Goal: Transaction & Acquisition: Purchase product/service

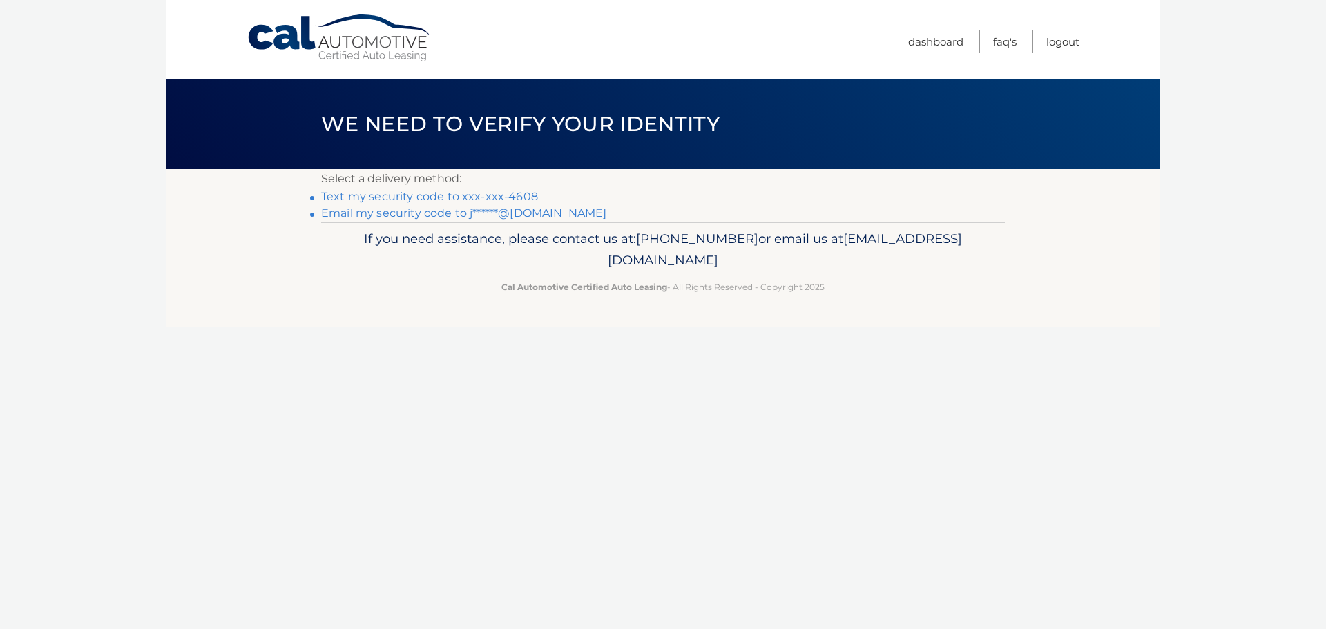
click at [503, 196] on link "Text my security code to xxx-xxx-4608" at bounding box center [429, 196] width 217 height 13
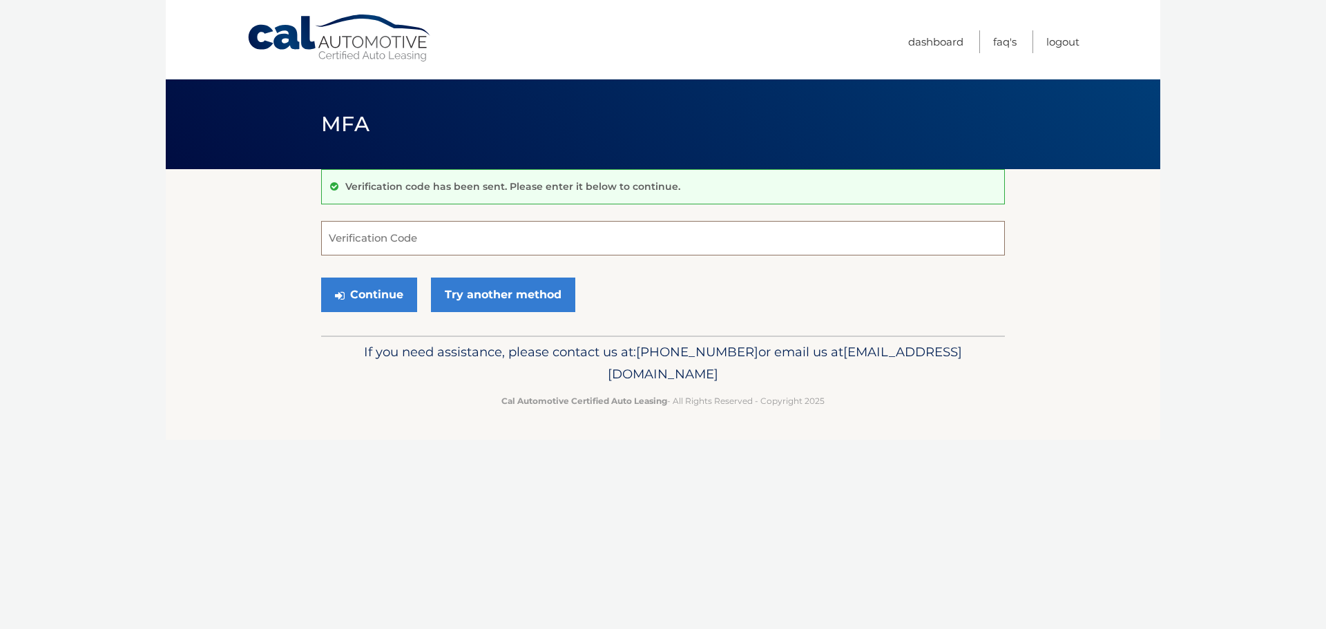
click at [359, 235] on input "Verification Code" at bounding box center [663, 238] width 684 height 35
type input "208075"
click at [353, 289] on button "Continue" at bounding box center [369, 295] width 96 height 35
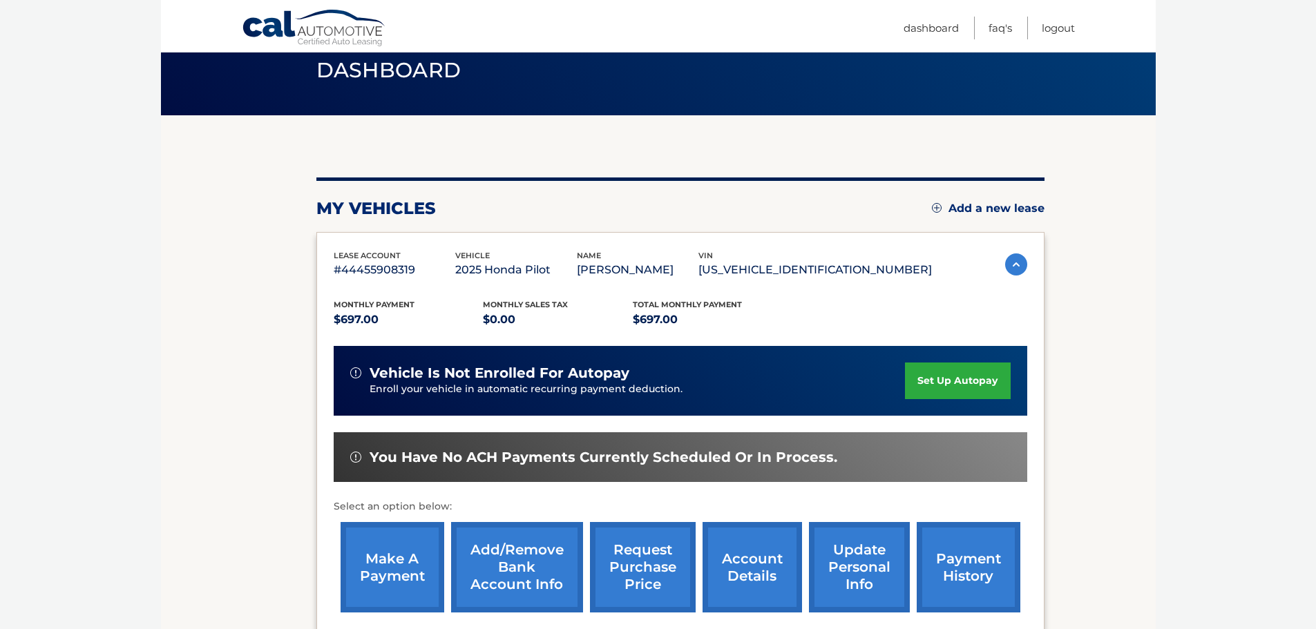
scroll to position [207, 0]
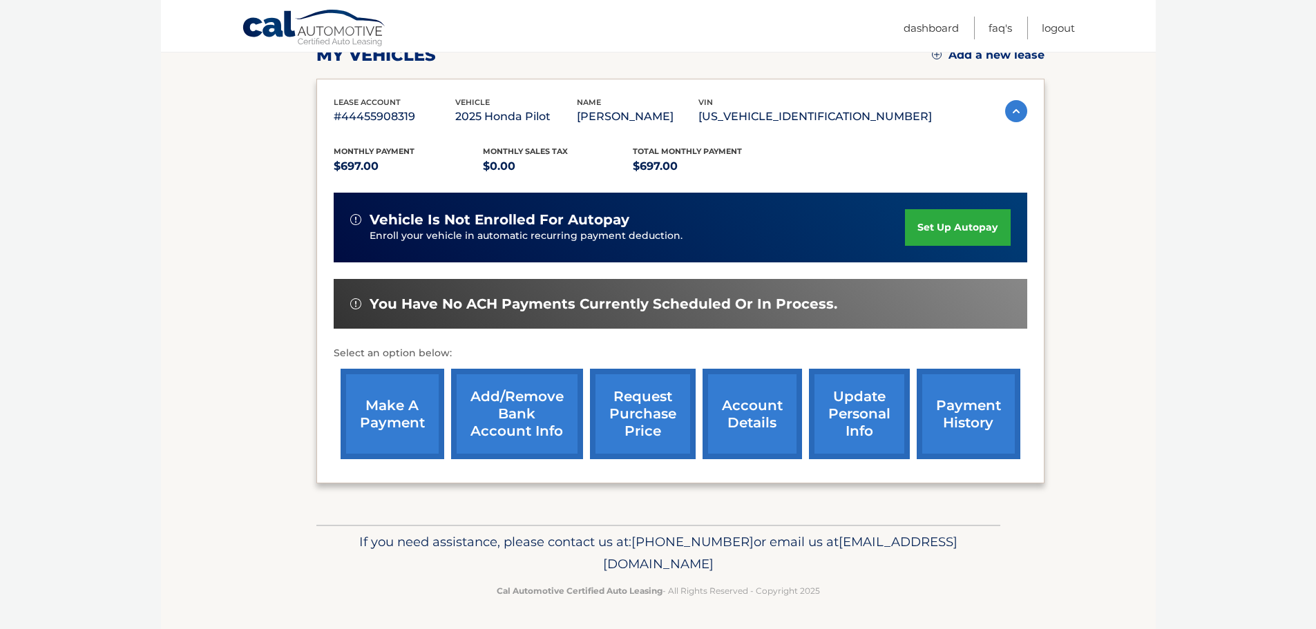
click at [399, 419] on link "make a payment" at bounding box center [392, 414] width 104 height 90
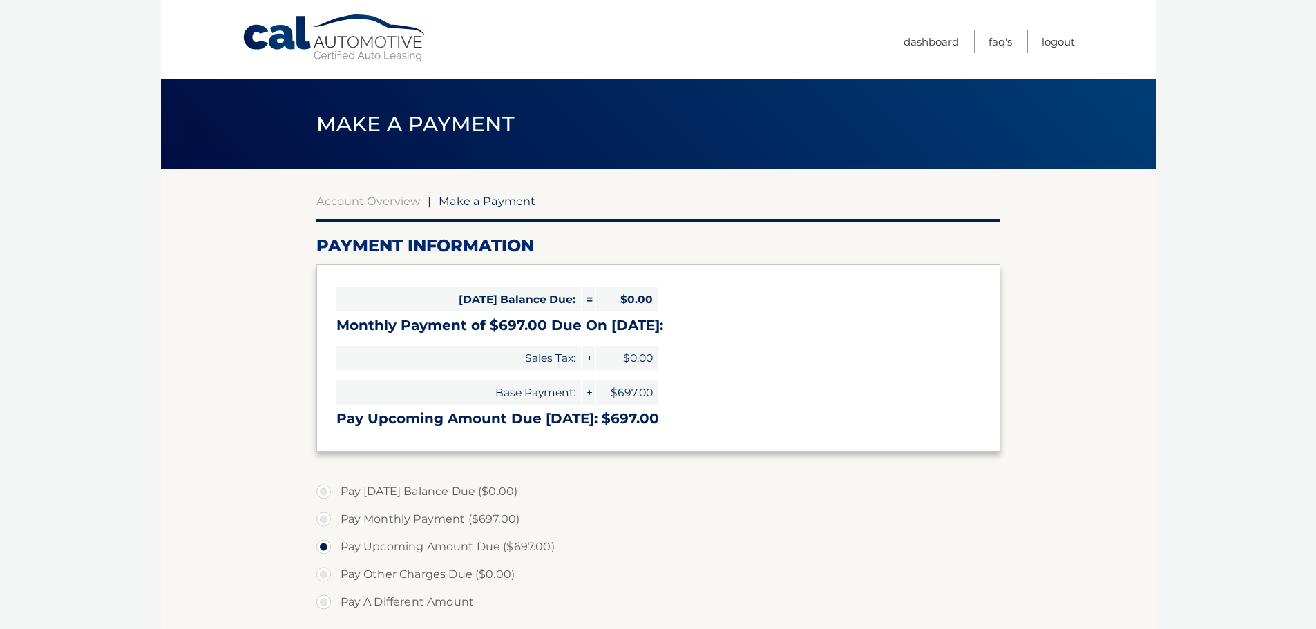
select select "OWIxMjc0YjgtM2MzZS00NmUyLWIwMmYtYjliOTdhMmUwZDUy"
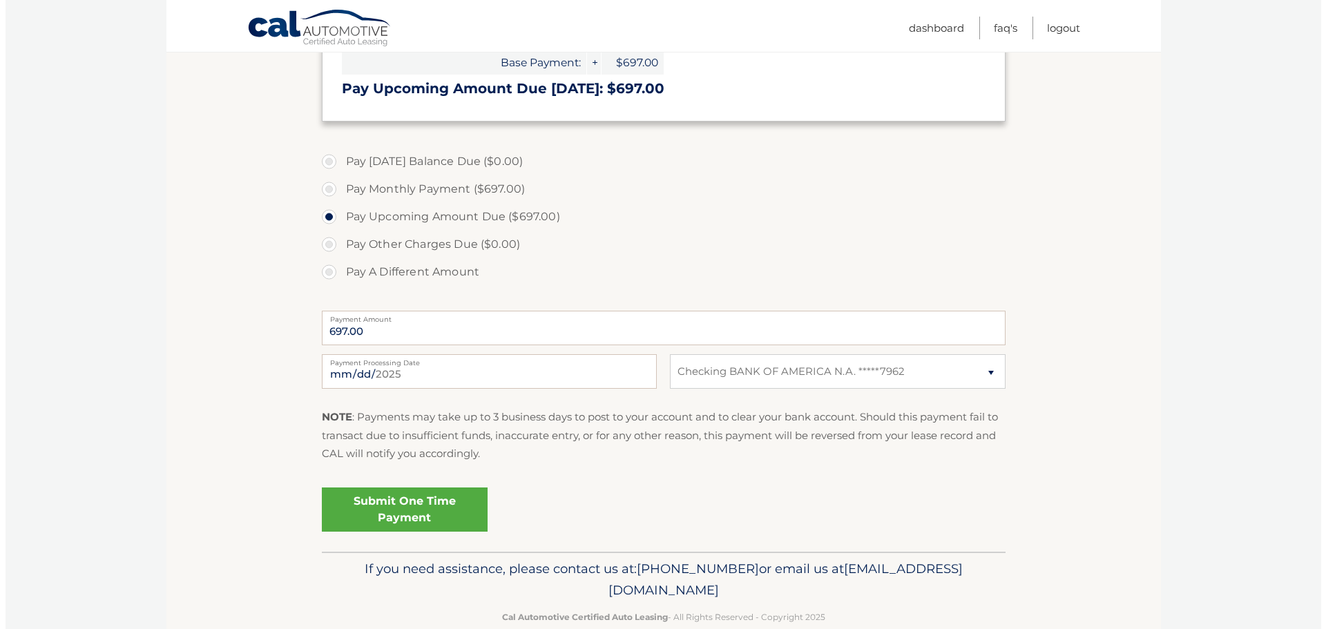
scroll to position [345, 0]
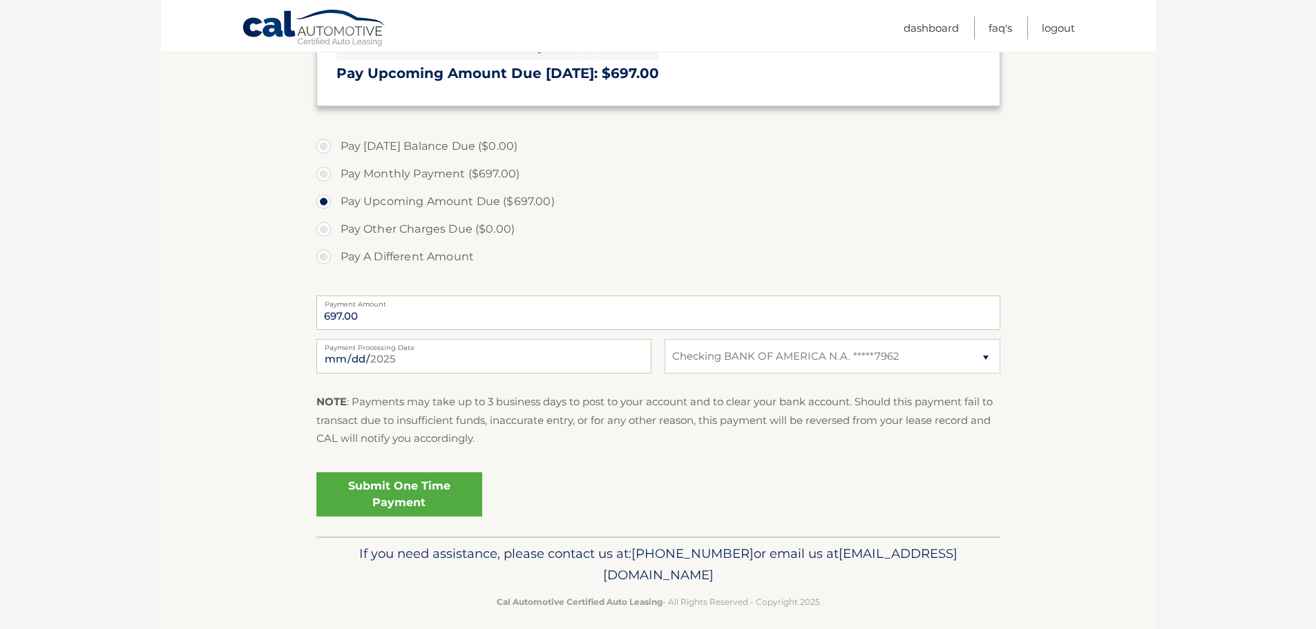
click at [365, 505] on link "Submit One Time Payment" at bounding box center [399, 494] width 166 height 44
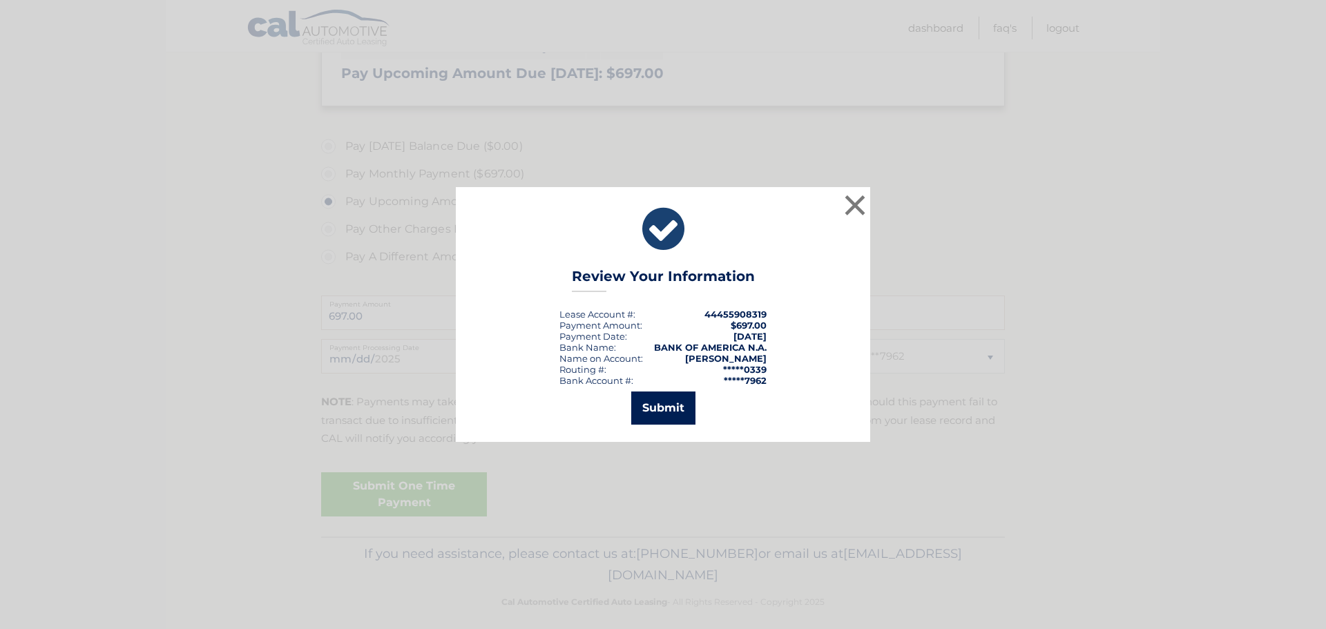
click at [659, 415] on button "Submit" at bounding box center [663, 408] width 64 height 33
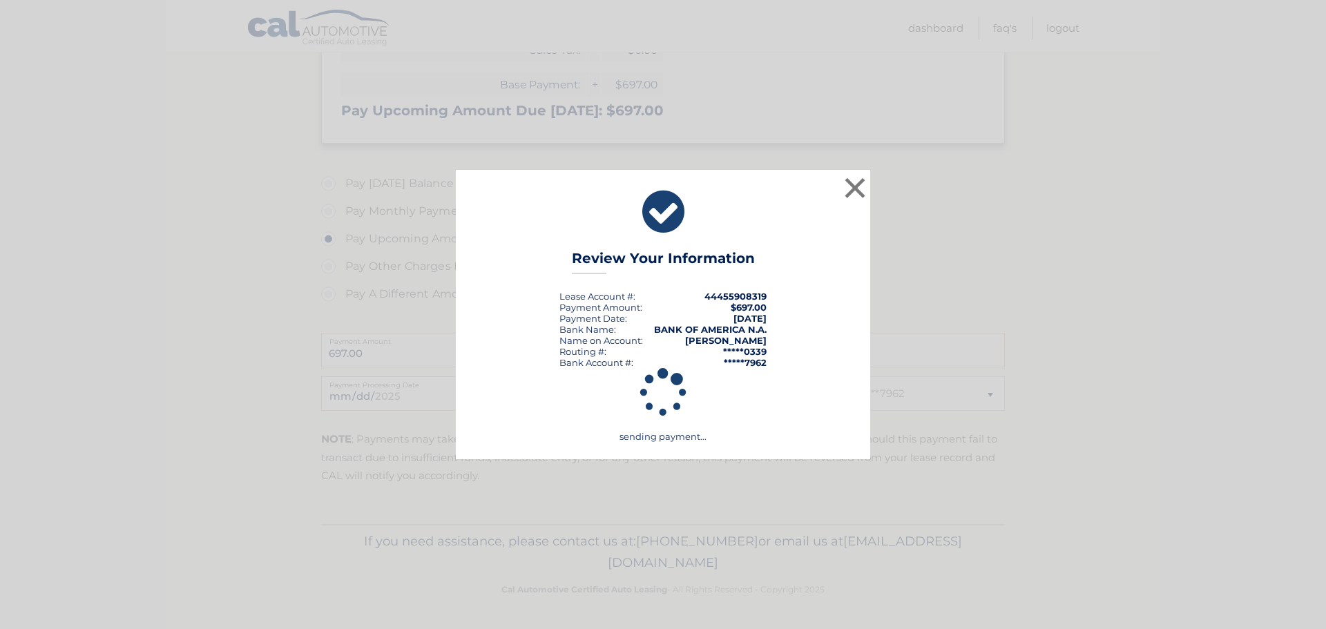
scroll to position [308, 0]
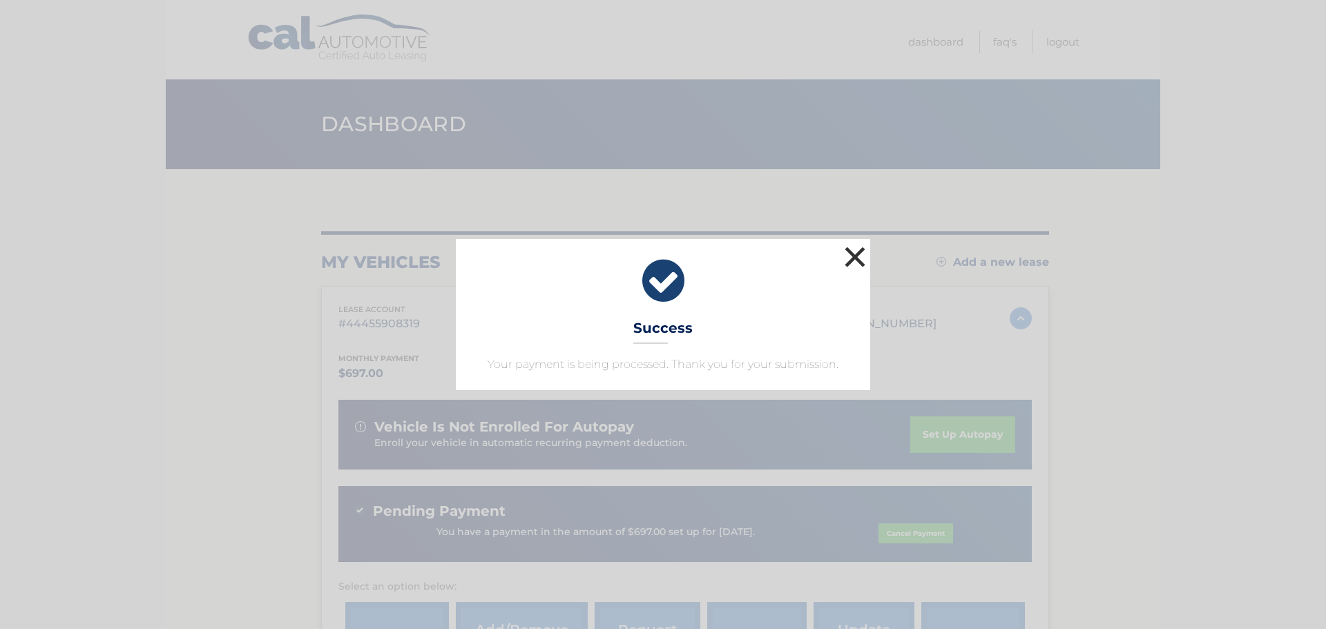
click at [859, 262] on button "×" at bounding box center [855, 257] width 28 height 28
